Goal: Navigation & Orientation: Go to known website

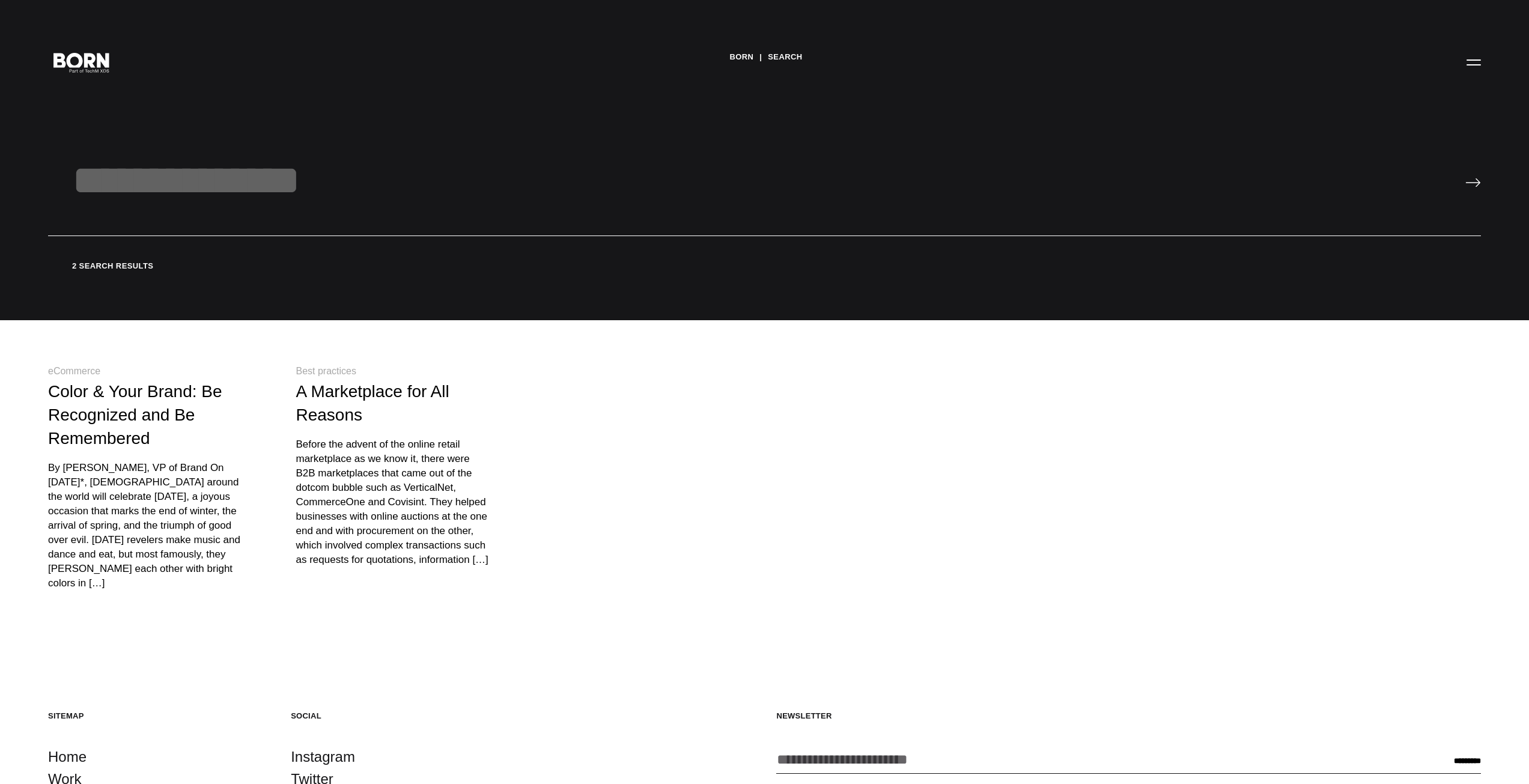
scroll to position [233, 0]
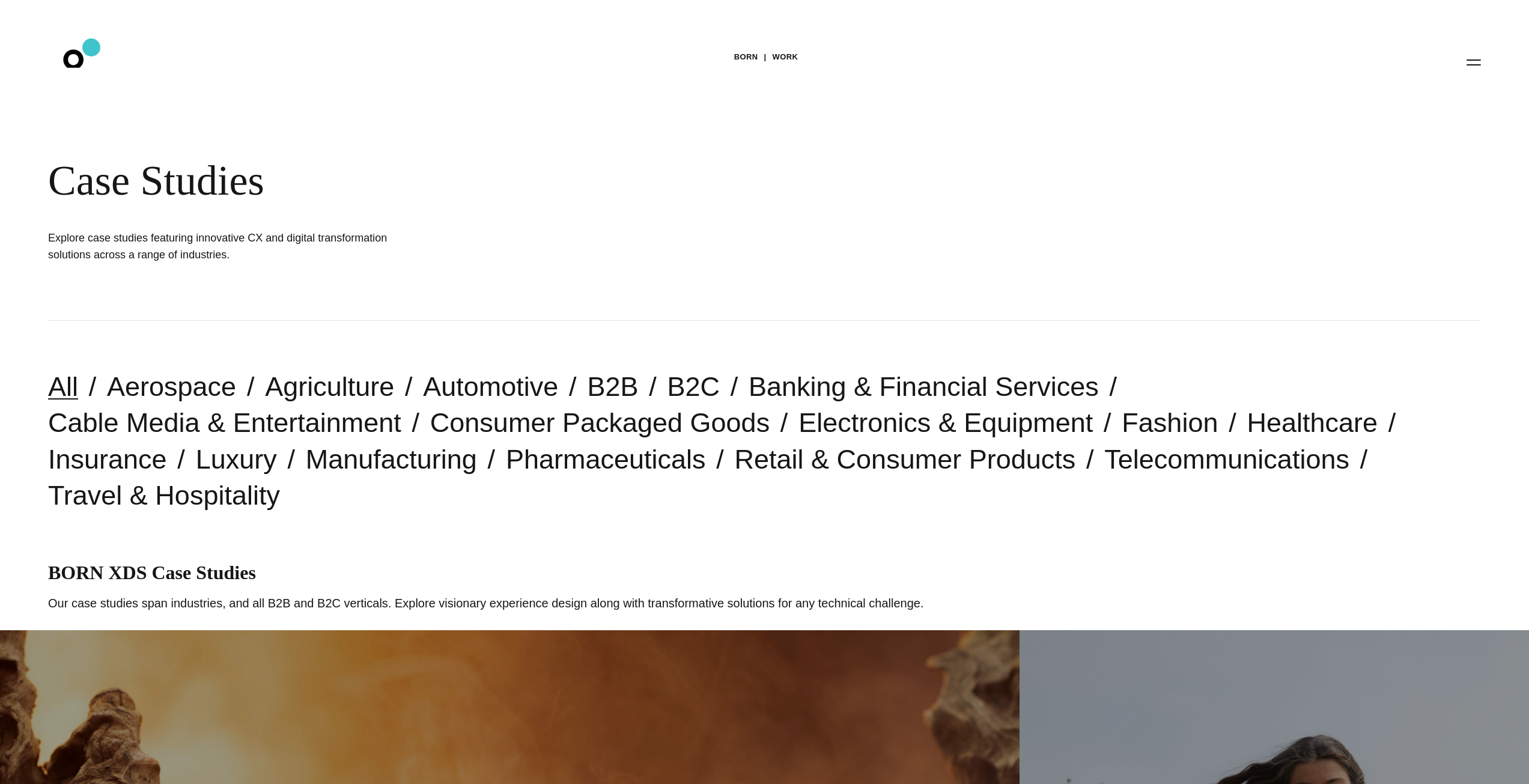
click at [91, 48] on icon ".st0{display:none;} .st1{display:inline;} .st2{font-family:'HelveticaNeue-Mediu…" at bounding box center [82, 61] width 77 height 31
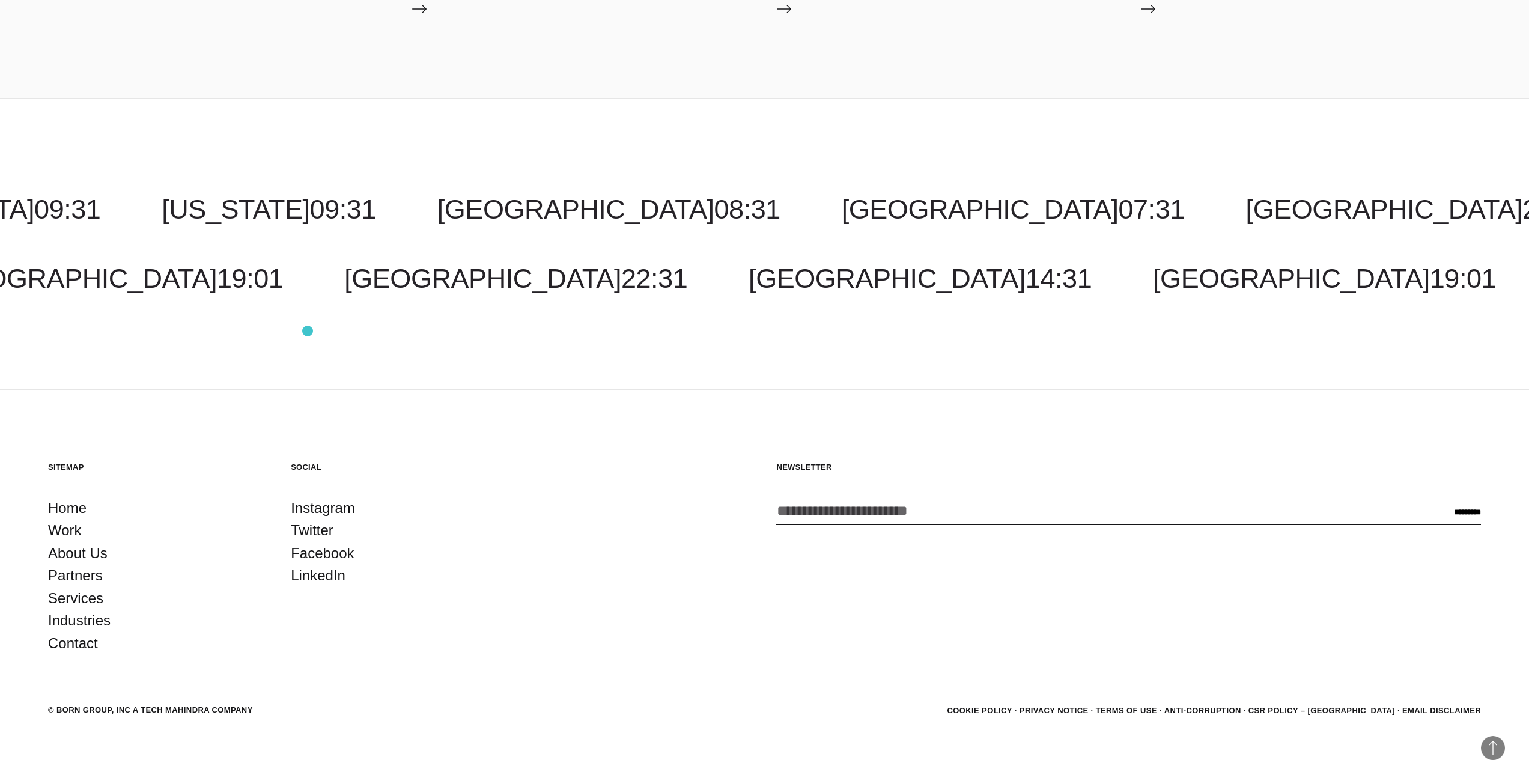
scroll to position [4982, 0]
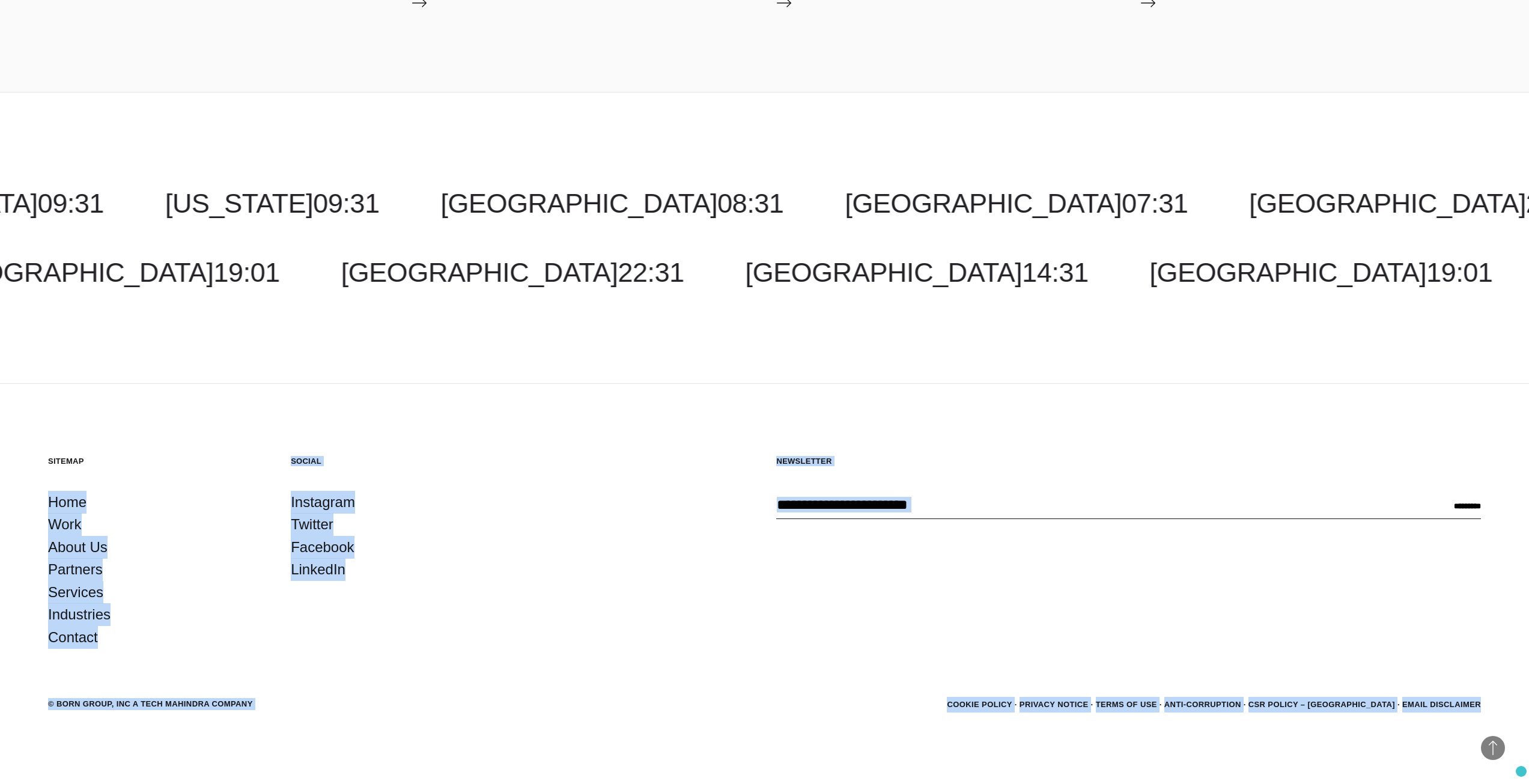
drag, startPoint x: 83, startPoint y: 413, endPoint x: 1521, endPoint y: 771, distance: 1481.9
click at [1521, 771] on footer "Back to Top Sitemap Home Work About Us Partners Services Industries Contact Soc…" at bounding box center [764, 584] width 1529 height 401
click at [1494, 746] on span "Back to Top" at bounding box center [1494, 748] width 24 height 24
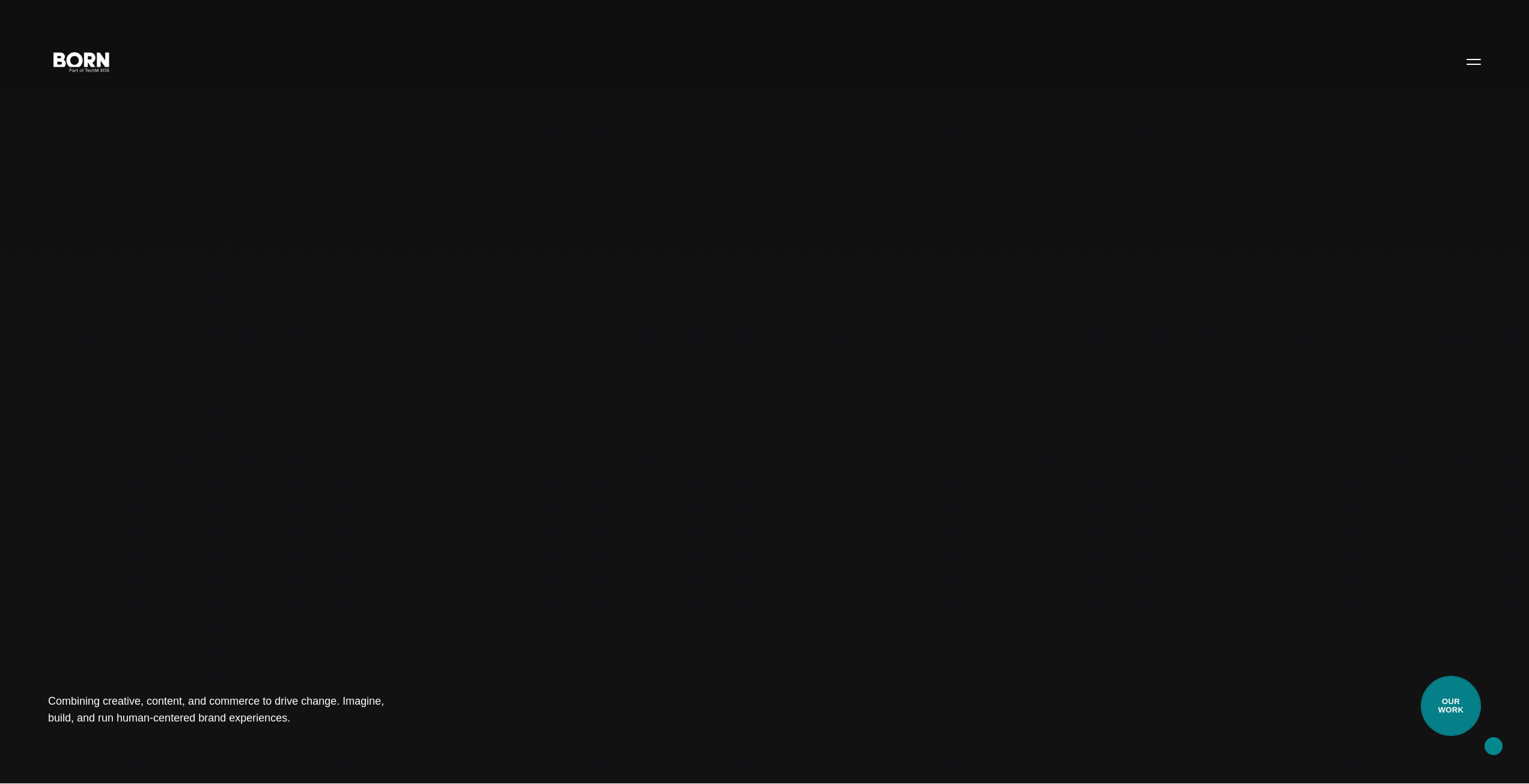
scroll to position [0, 0]
